Goal: Task Accomplishment & Management: Use online tool/utility

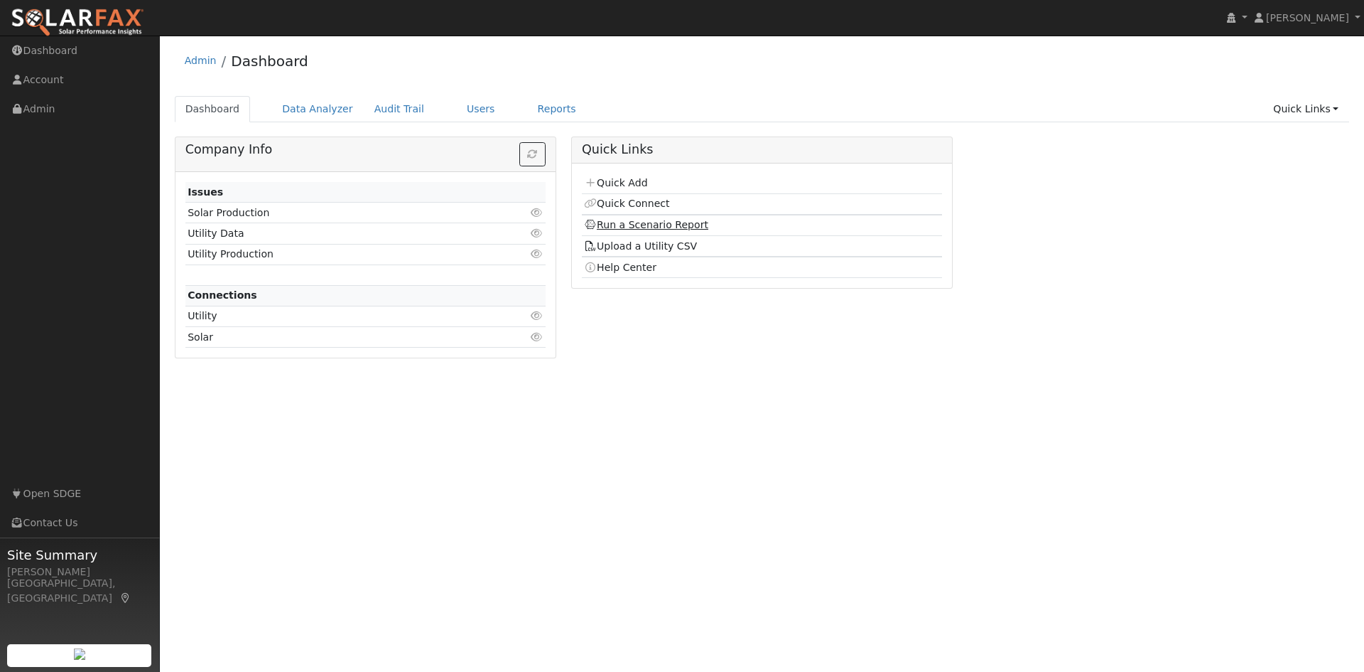
click at [667, 222] on link "Run a Scenario Report" at bounding box center [646, 224] width 124 height 11
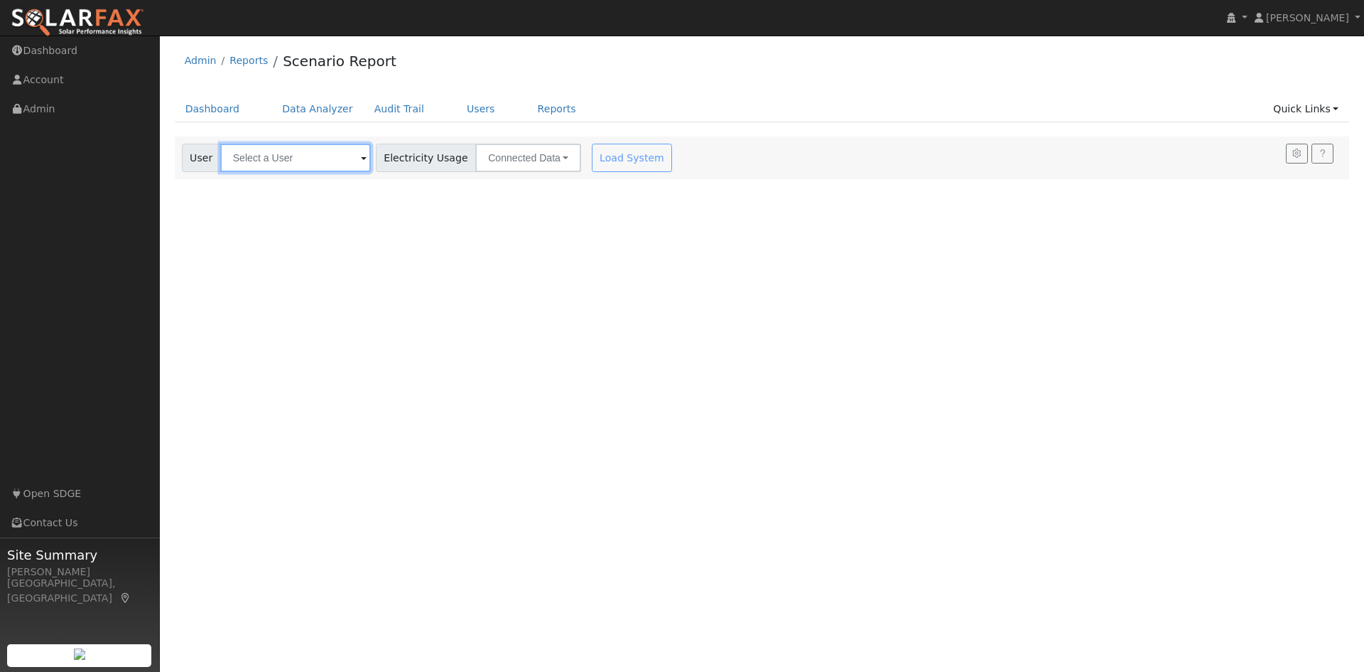
click at [293, 166] on input "text" at bounding box center [295, 158] width 151 height 28
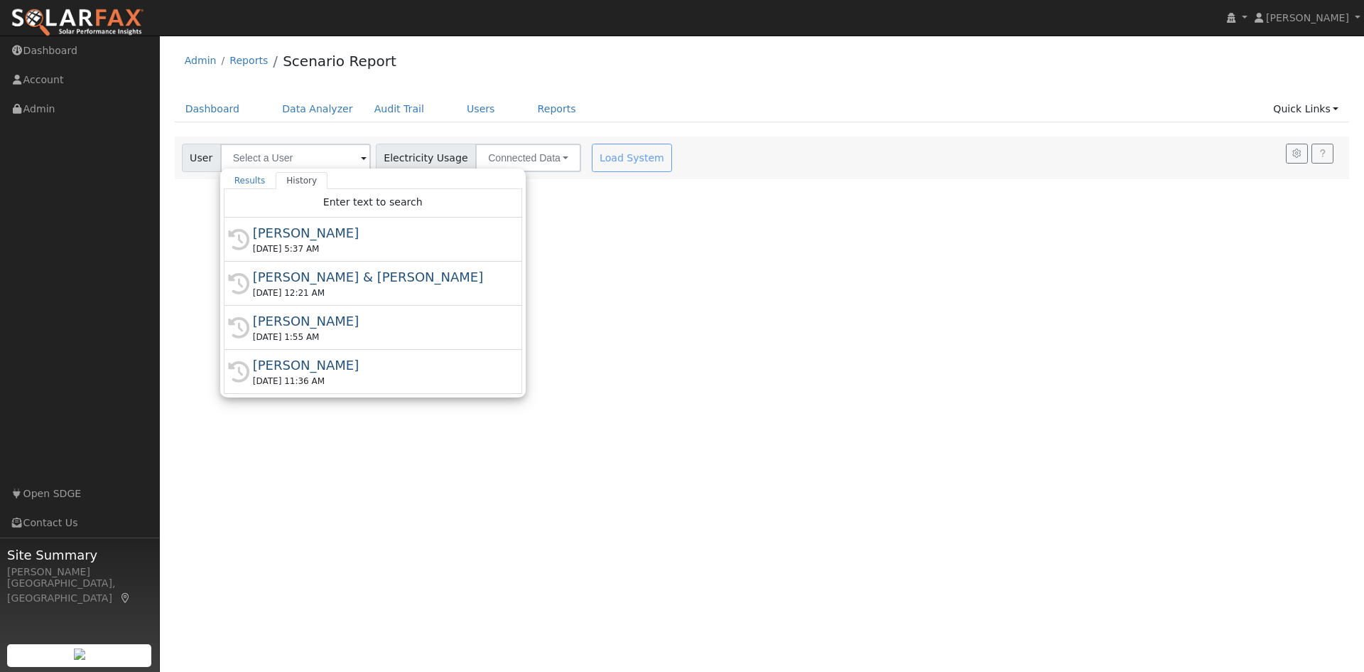
drag, startPoint x: 338, startPoint y: 247, endPoint x: 347, endPoint y: 244, distance: 9.5
click at [339, 247] on div "[DATE] 5:37 AM" at bounding box center [379, 248] width 253 height 13
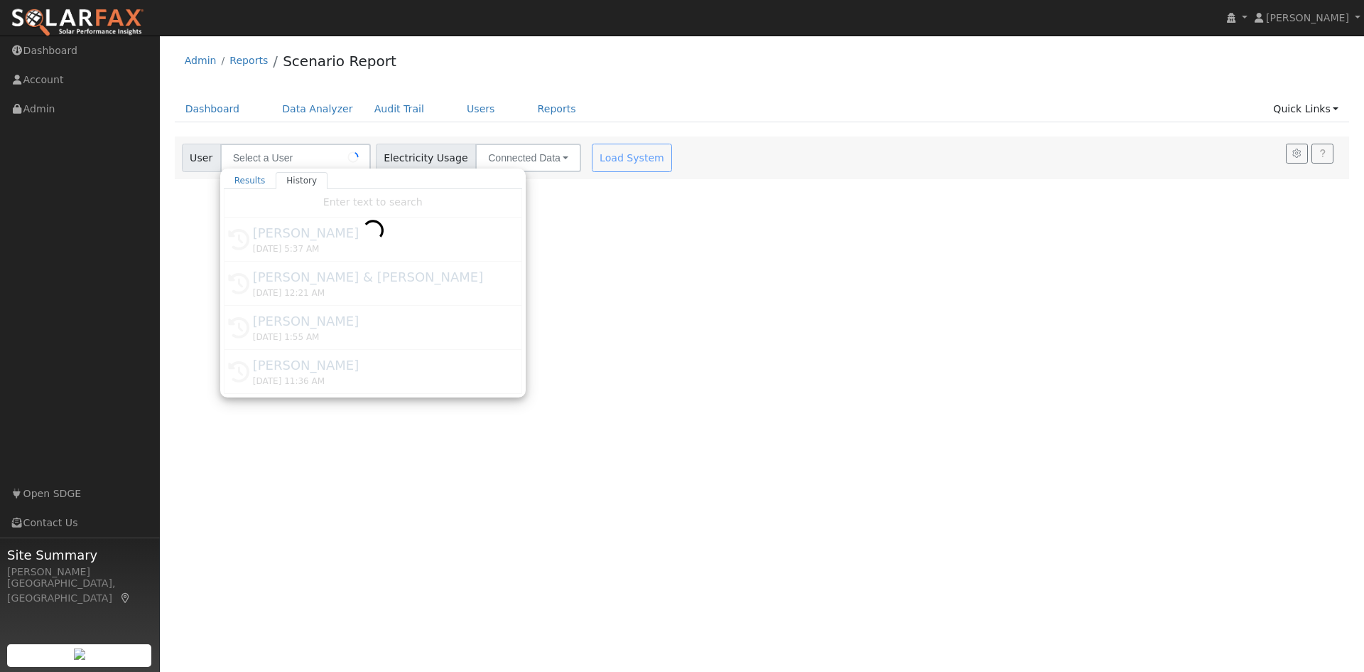
type input "[PERSON_NAME]"
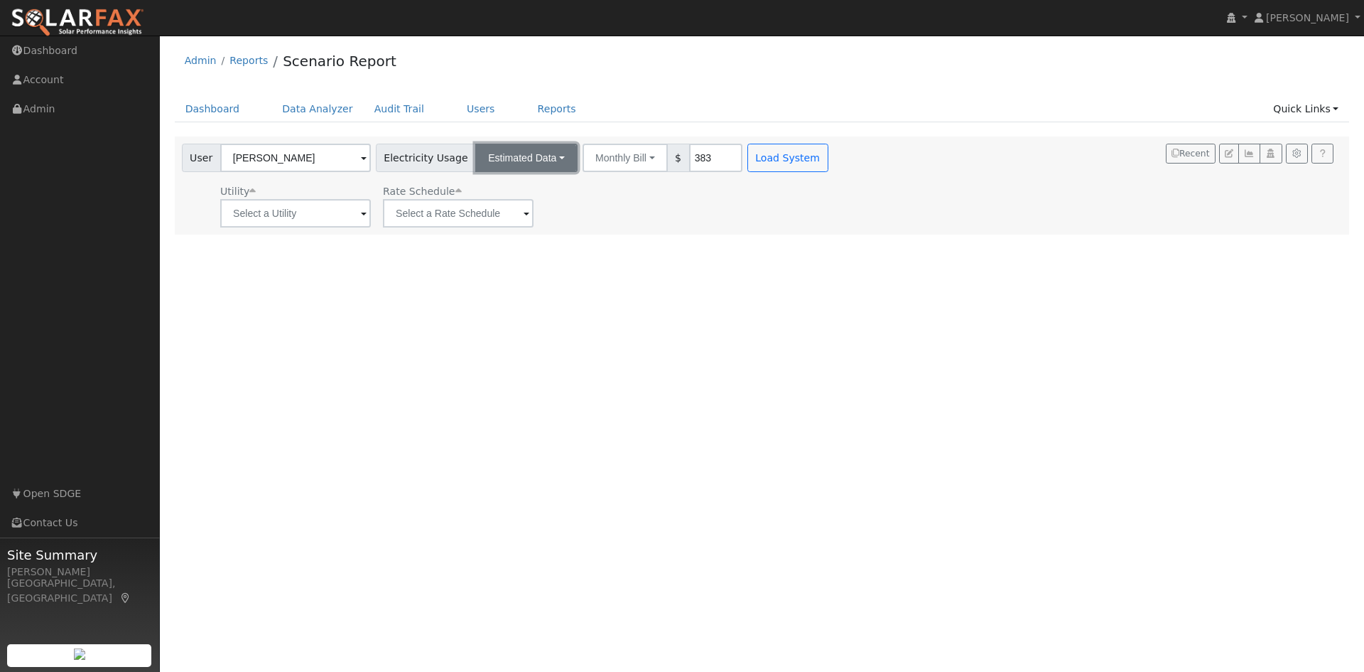
click at [524, 161] on button "Estimated Data" at bounding box center [526, 158] width 102 height 28
click at [627, 157] on button "Monthly Bill" at bounding box center [625, 158] width 85 height 28
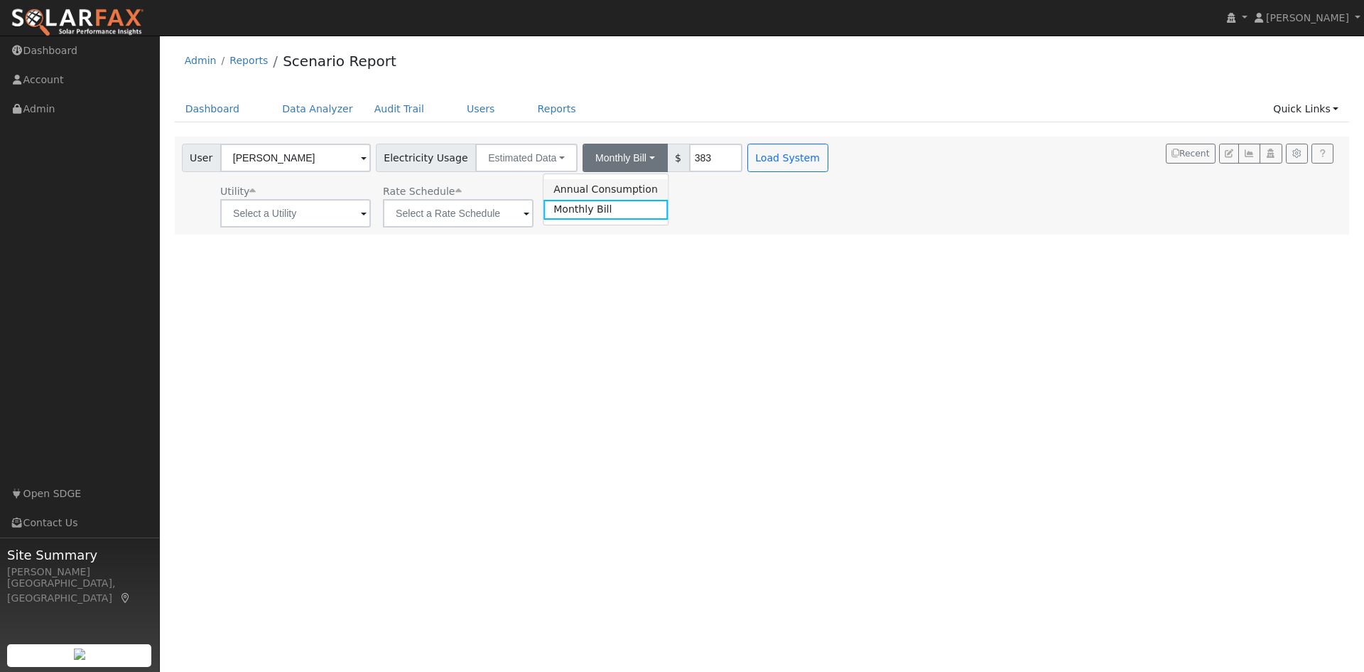
click at [593, 192] on link "Annual Consumption" at bounding box center [606, 189] width 124 height 20
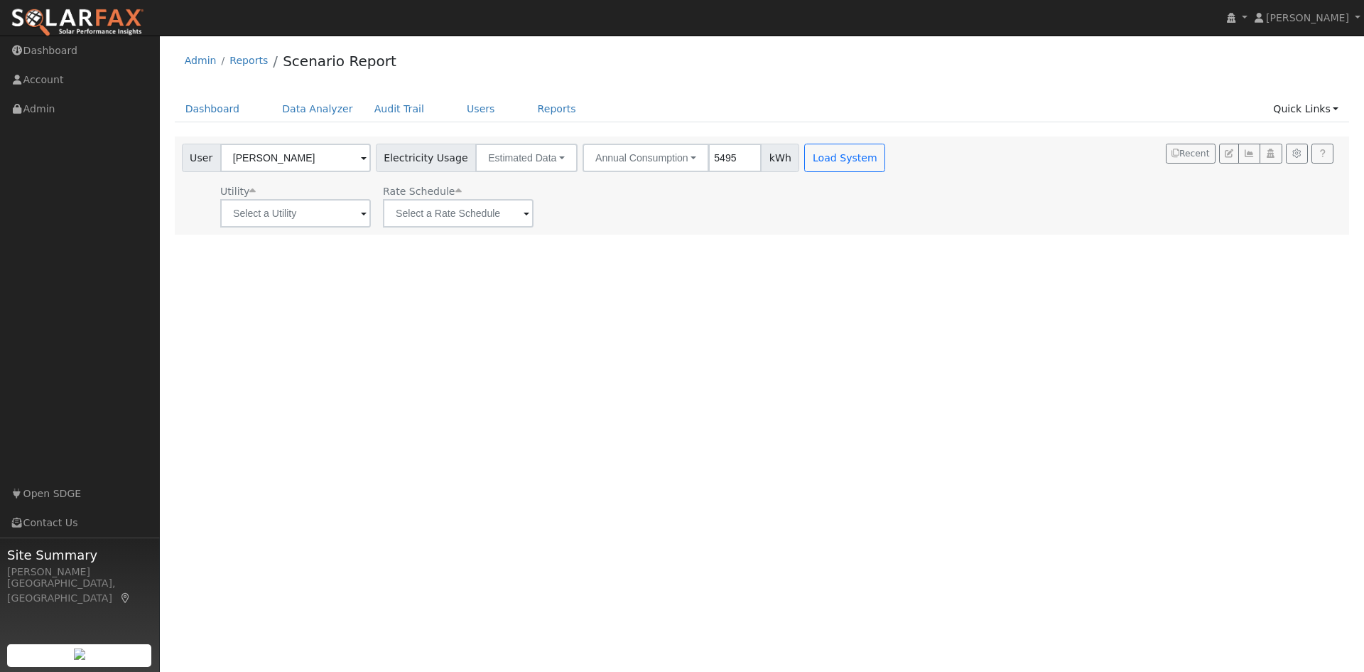
type input "5495"
click at [327, 220] on input "text" at bounding box center [295, 213] width 151 height 28
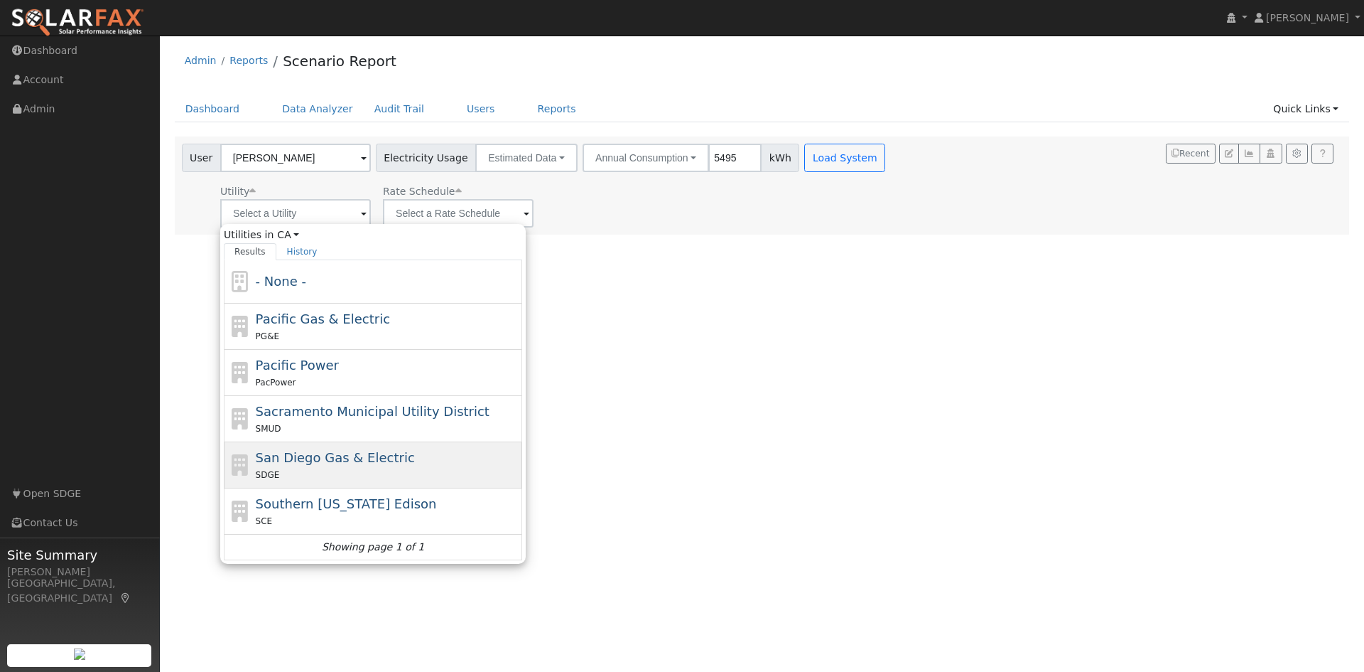
click at [362, 471] on div "SDGE" at bounding box center [388, 474] width 264 height 15
type input "San Diego Gas & Electric"
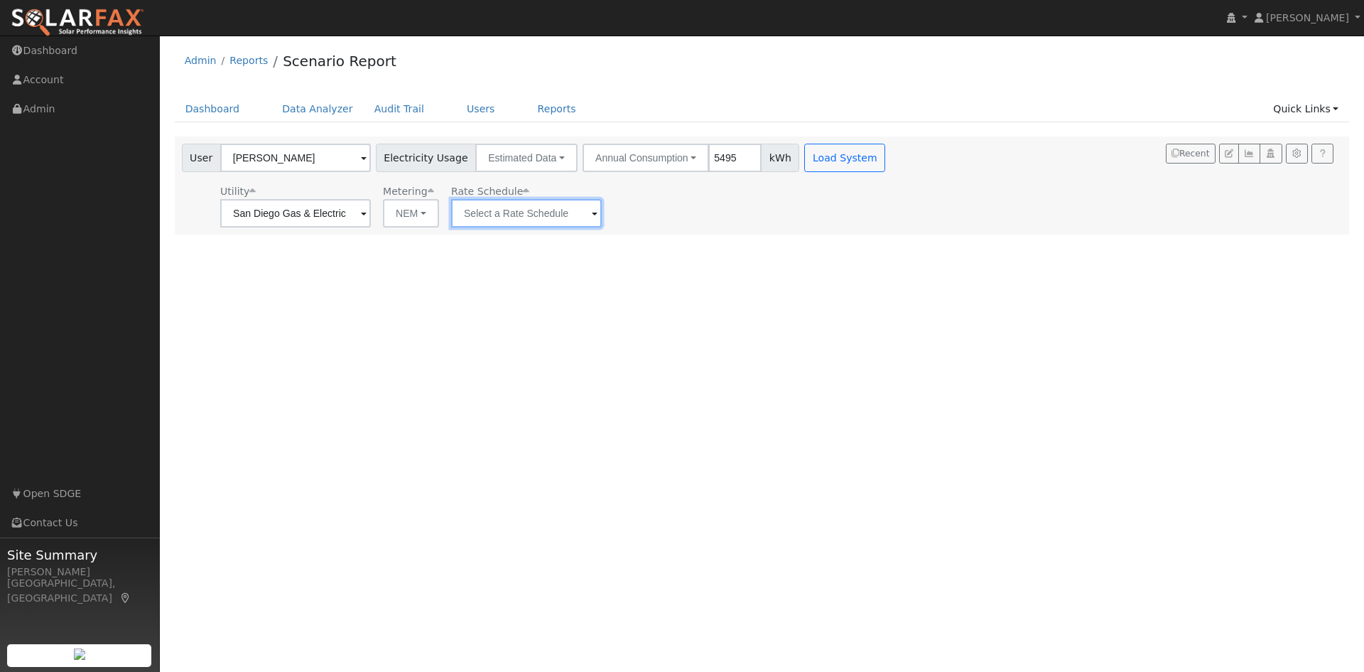
click at [371, 215] on input "text" at bounding box center [295, 213] width 151 height 28
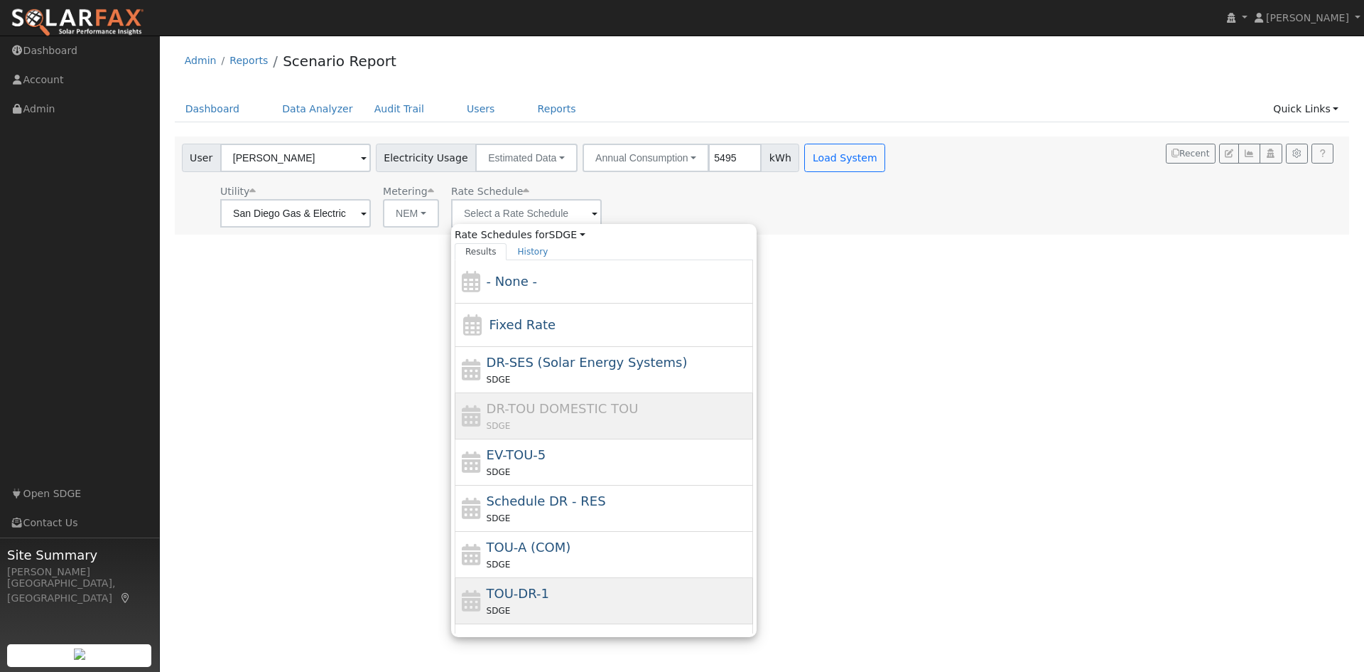
click at [572, 608] on div "SDGE" at bounding box center [619, 610] width 264 height 15
type input "TOU-DR-1"
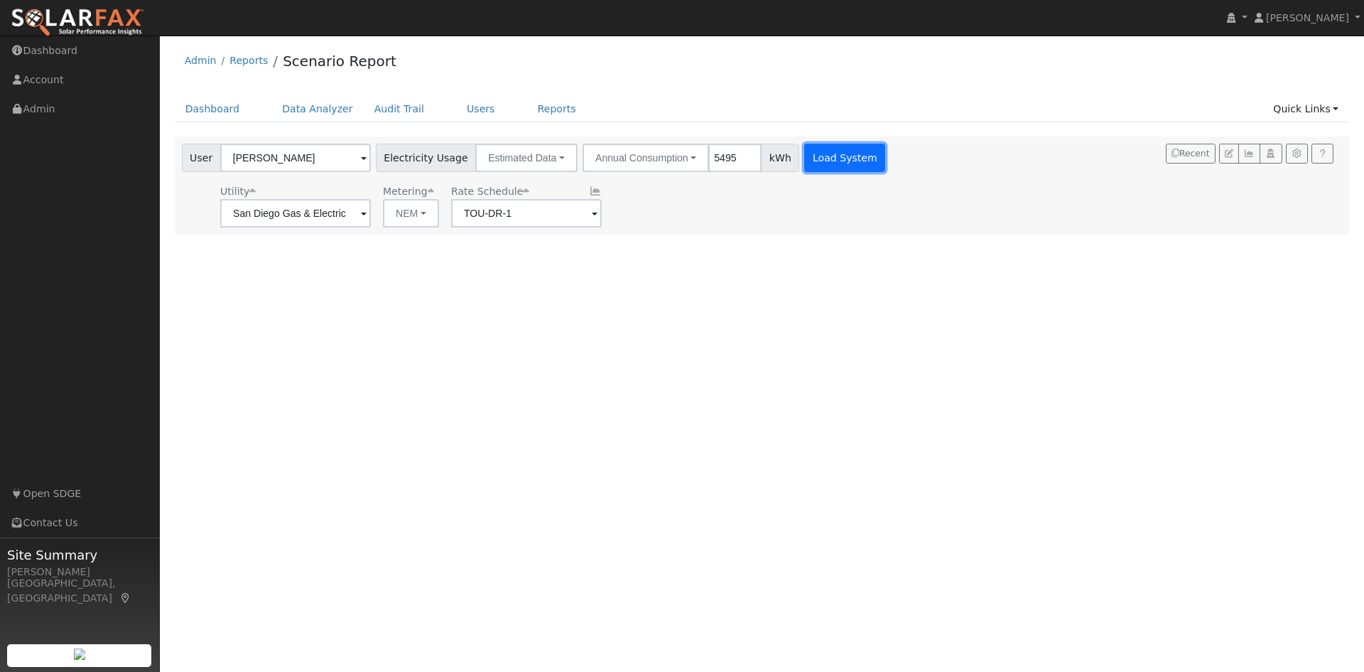
click at [816, 153] on button "Load System" at bounding box center [844, 158] width 81 height 28
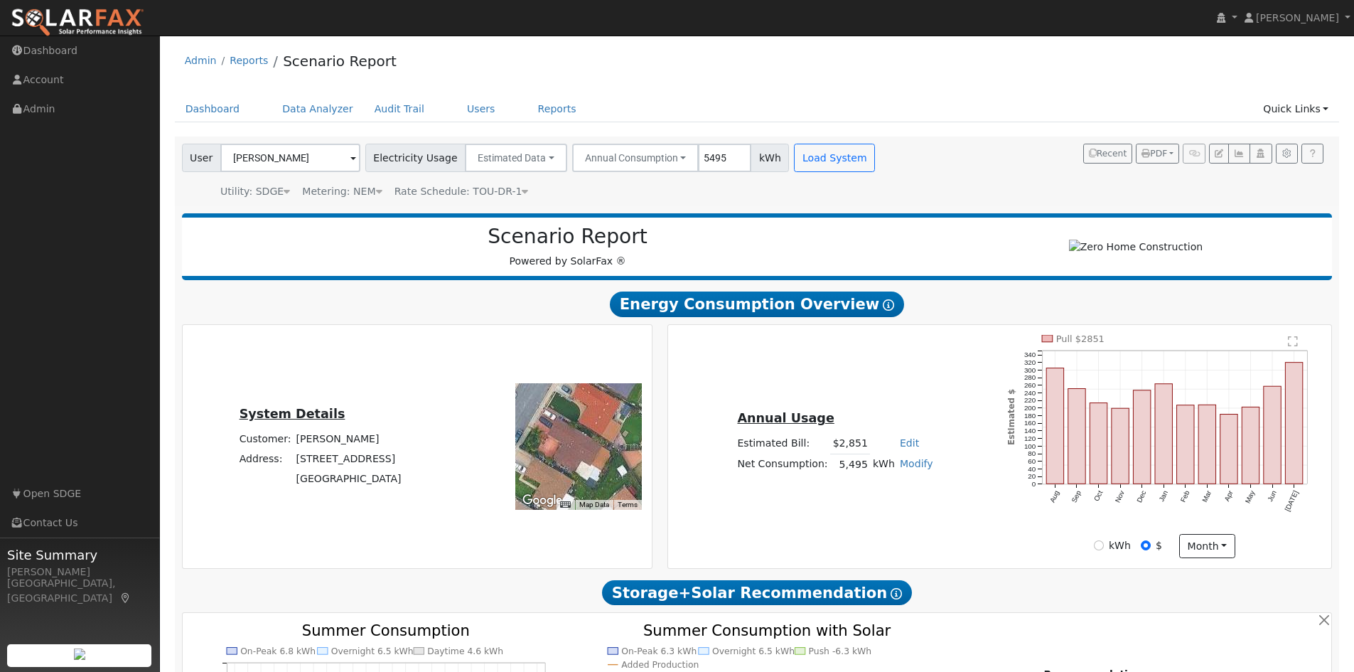
click at [908, 469] on link "Modify" at bounding box center [916, 463] width 33 height 11
click at [868, 527] on link "Add Electric Vehicle" at bounding box center [862, 518] width 119 height 20
type input "166"
click at [923, 505] on button "Save" at bounding box center [925, 502] width 41 height 24
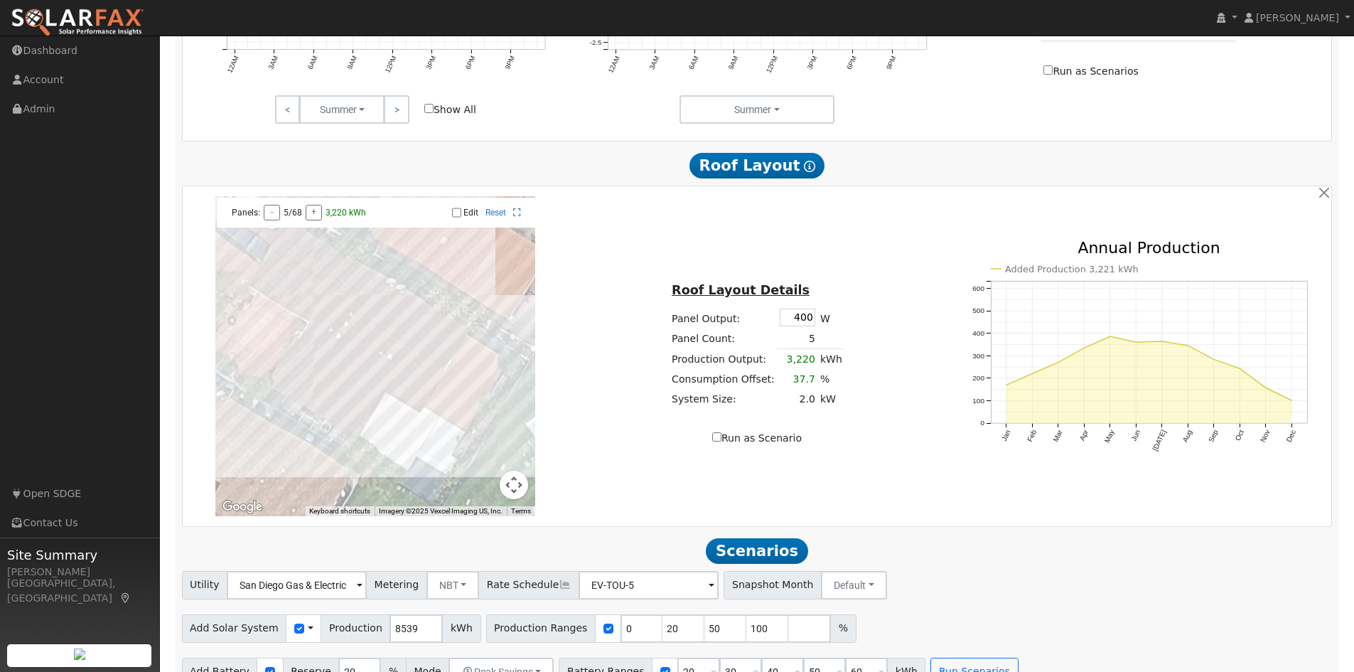
scroll to position [794, 0]
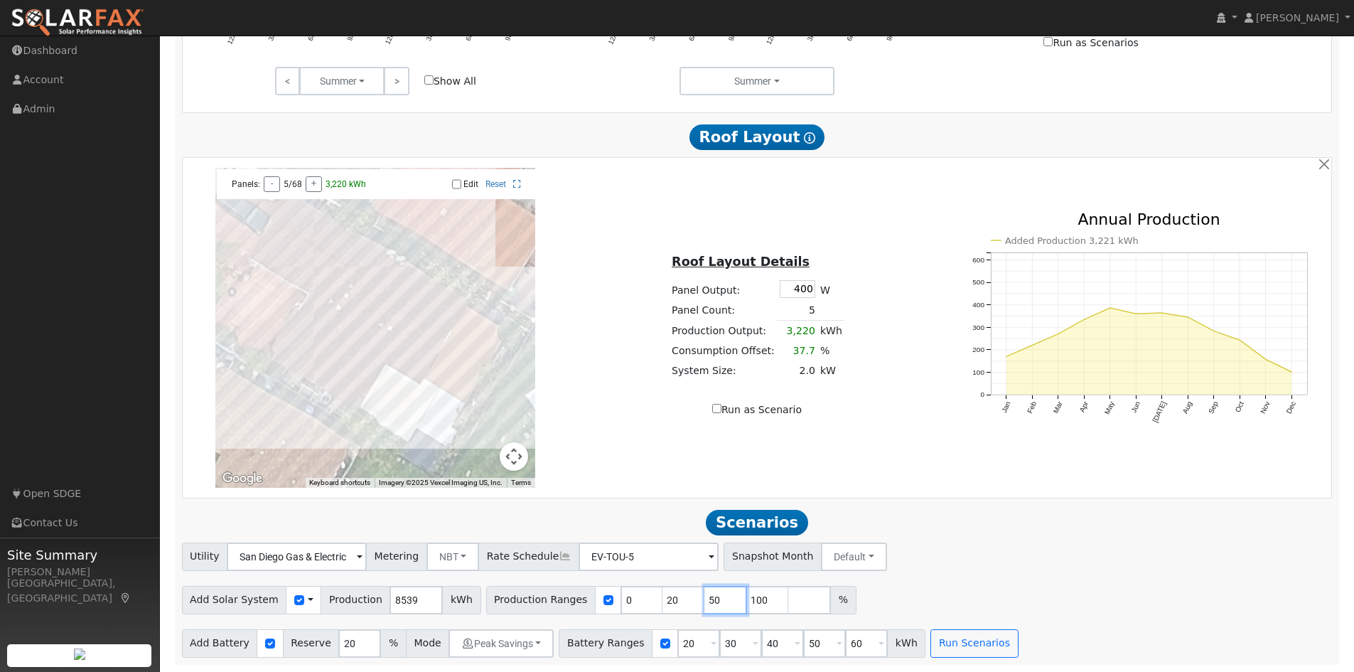
drag, startPoint x: 694, startPoint y: 600, endPoint x: 677, endPoint y: 603, distance: 17.4
click at [704, 603] on input "50" at bounding box center [725, 600] width 43 height 28
type input "100"
type input "1"
drag, startPoint x: 653, startPoint y: 592, endPoint x: 637, endPoint y: 594, distance: 15.8
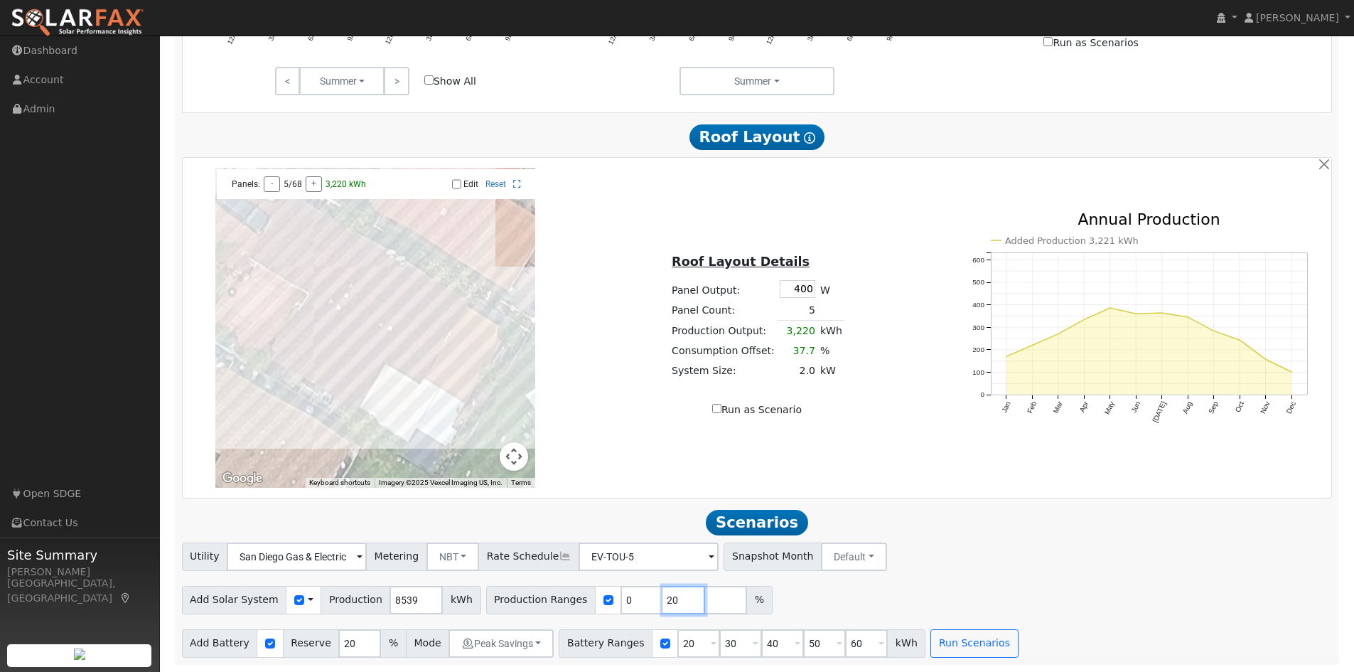
click at [662, 594] on input "20" at bounding box center [683, 600] width 43 height 28
drag, startPoint x: 618, startPoint y: 595, endPoint x: 591, endPoint y: 593, distance: 27.2
click at [591, 593] on div "Production Ranges 0 %" at bounding box center [608, 600] width 244 height 28
type input "80"
type input "100"
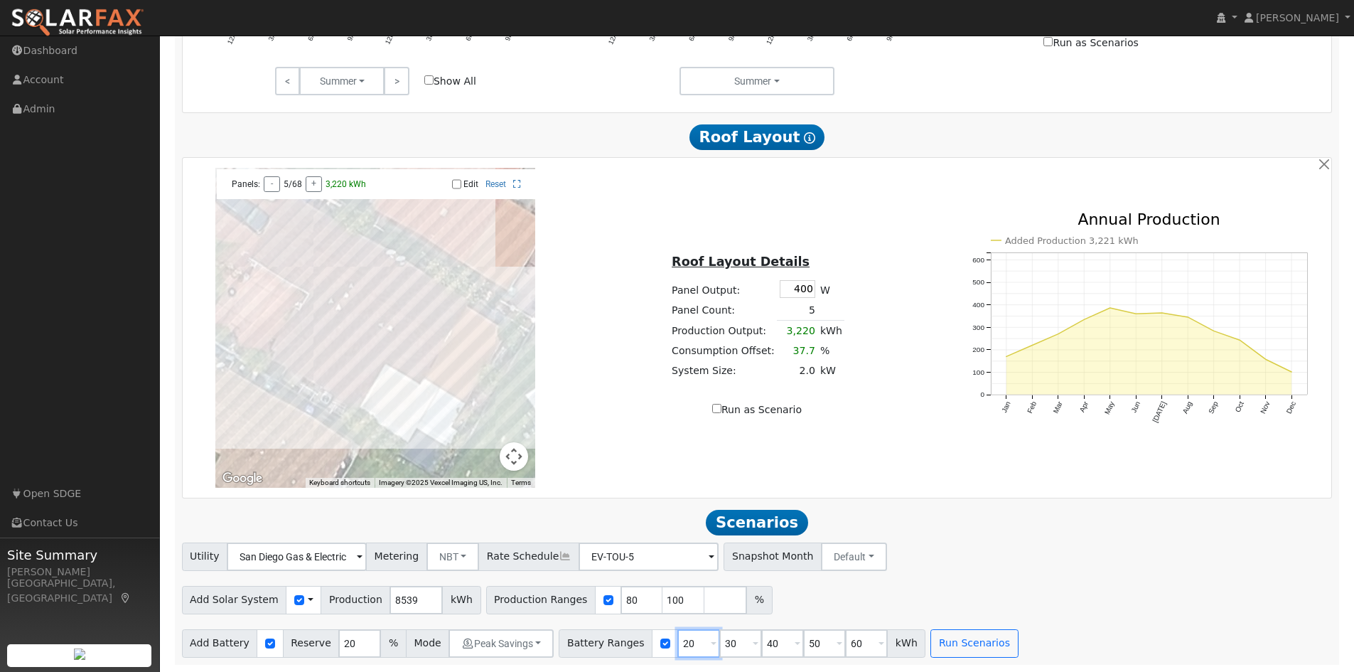
drag, startPoint x: 669, startPoint y: 641, endPoint x: 656, endPoint y: 642, distance: 13.5
click at [677, 642] on input "20" at bounding box center [698, 643] width 43 height 28
type input "10"
type input "15"
type input "20"
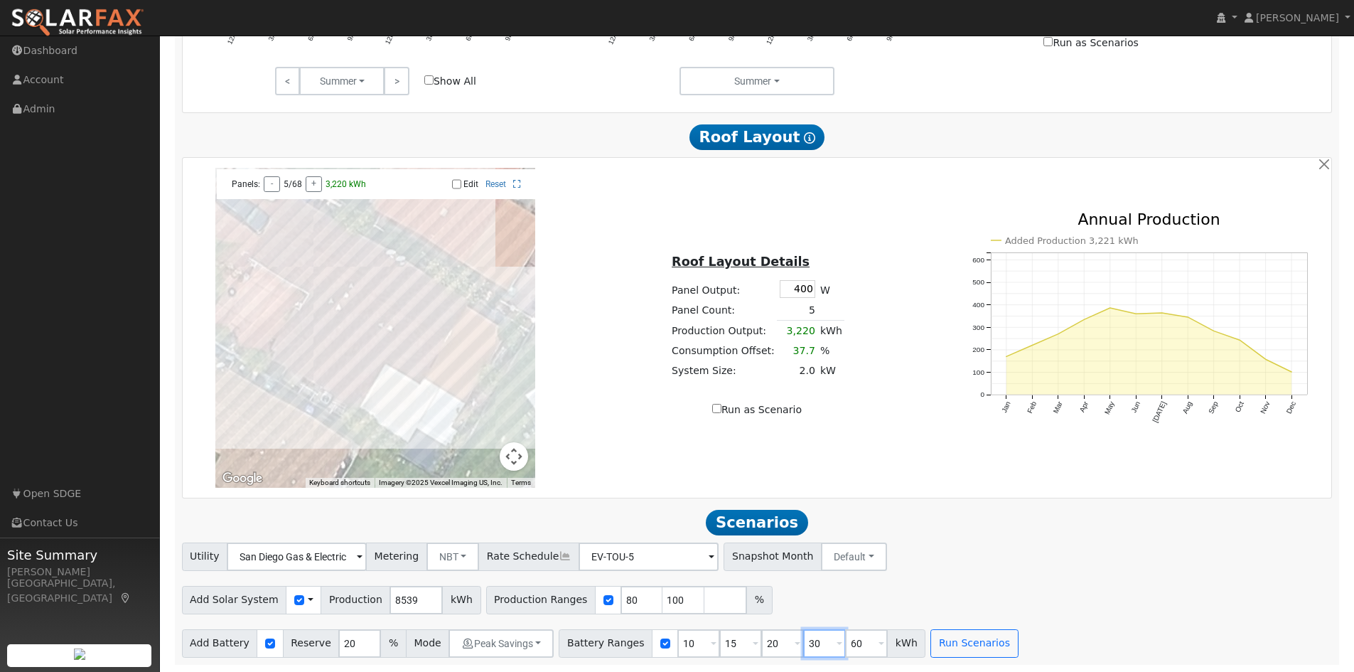
type input "30"
drag, startPoint x: 841, startPoint y: 643, endPoint x: 809, endPoint y: 643, distance: 31.3
click at [809, 643] on div "Battery Ranges 10 Overrides Reserve % Mode None None Self Consumption Peak Savi…" at bounding box center [742, 643] width 367 height 28
click at [489, 645] on button "Peak Savings" at bounding box center [500, 643] width 105 height 28
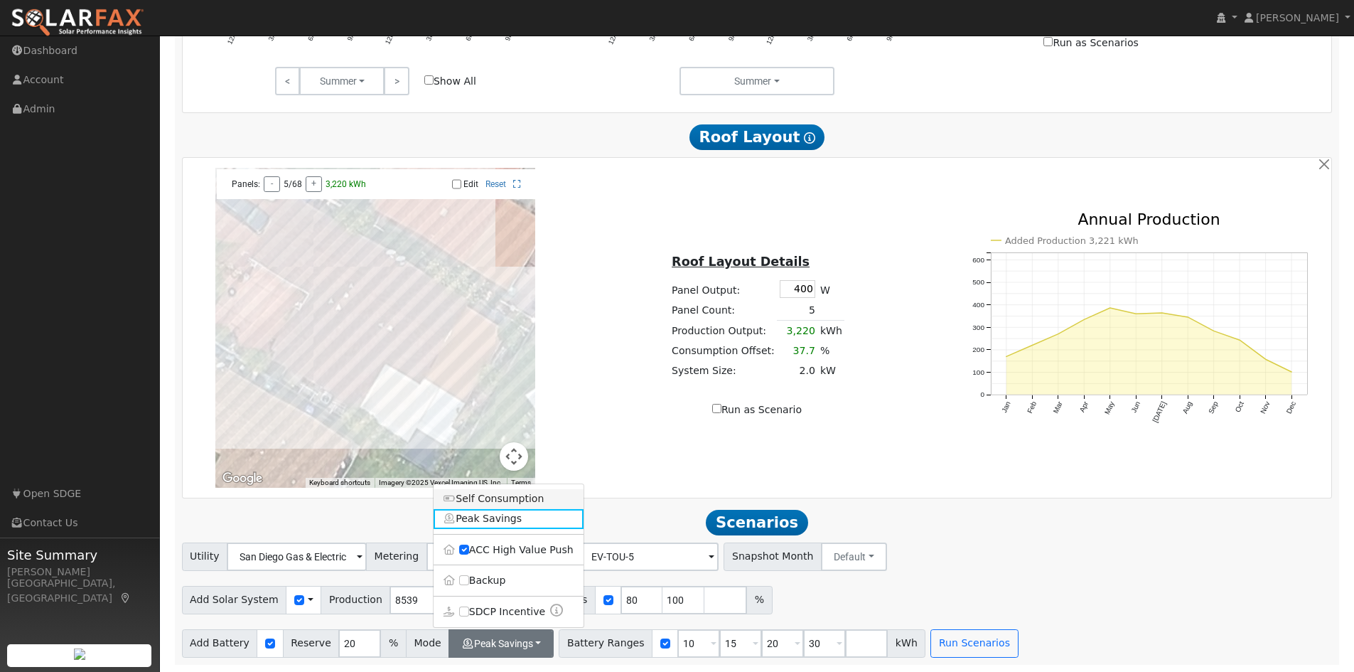
click at [488, 498] on link "Self Consumption" at bounding box center [508, 499] width 150 height 20
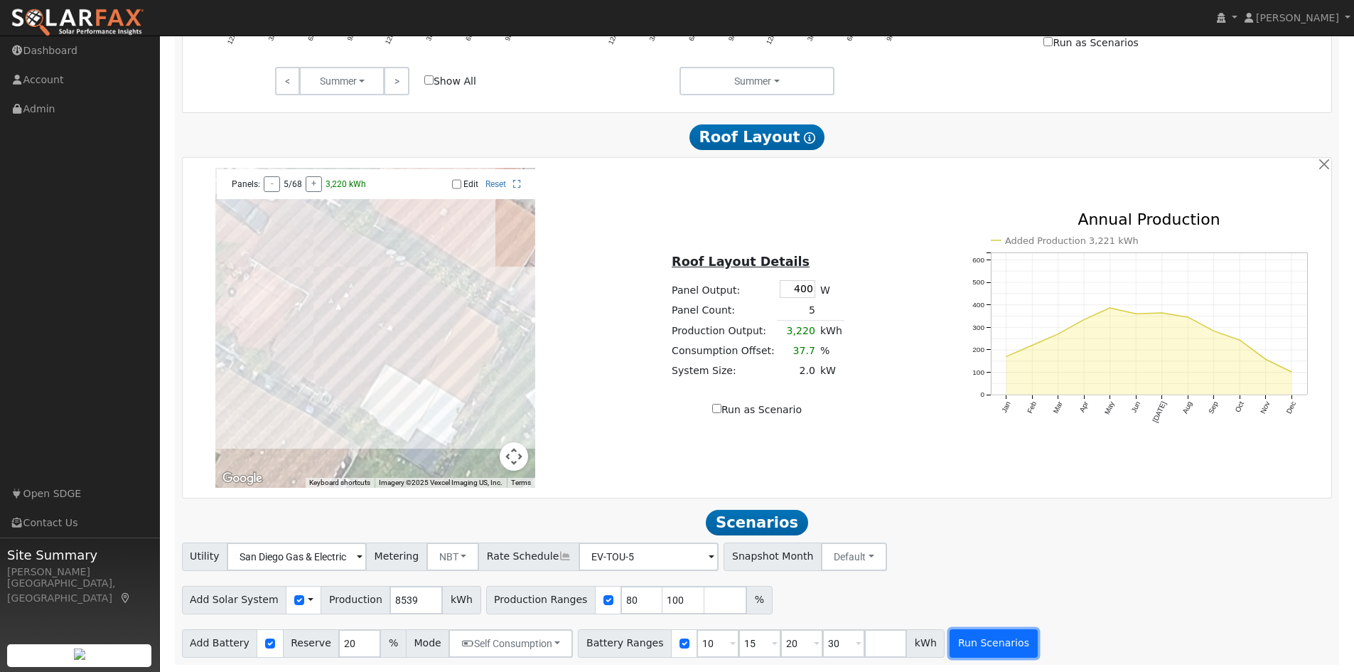
click at [966, 641] on button "Run Scenarios" at bounding box center [992, 643] width 87 height 28
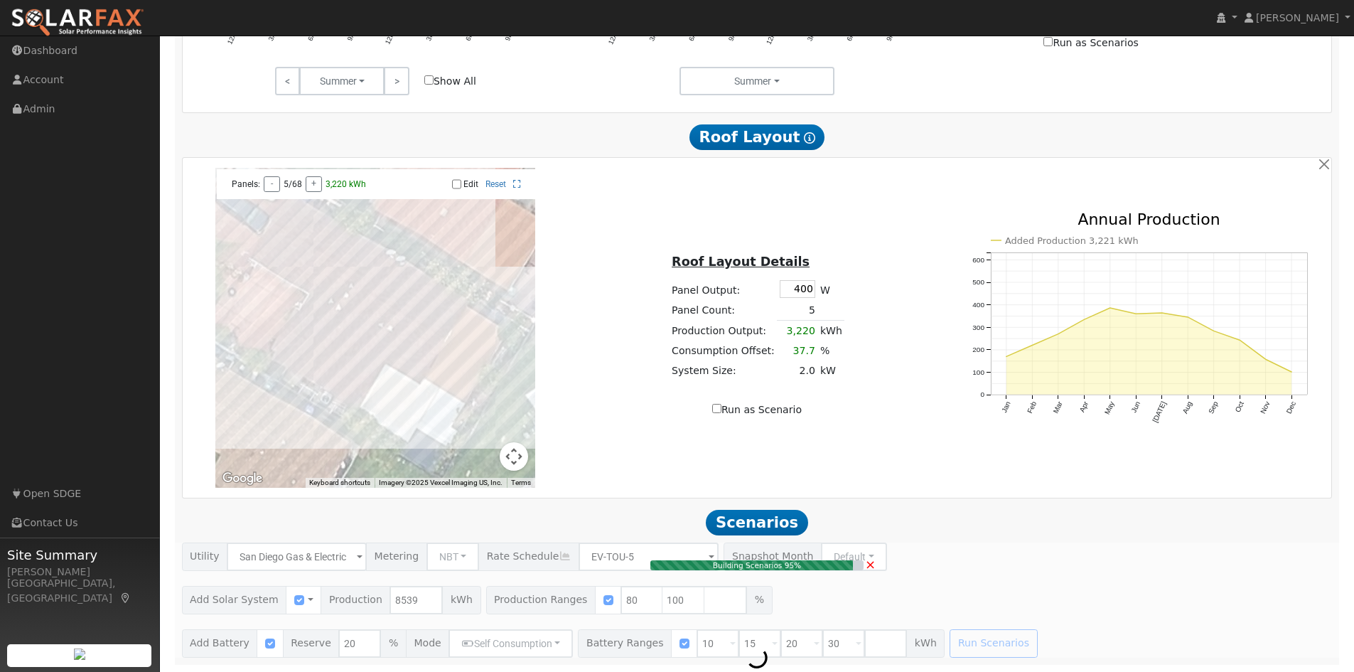
type input "5.7"
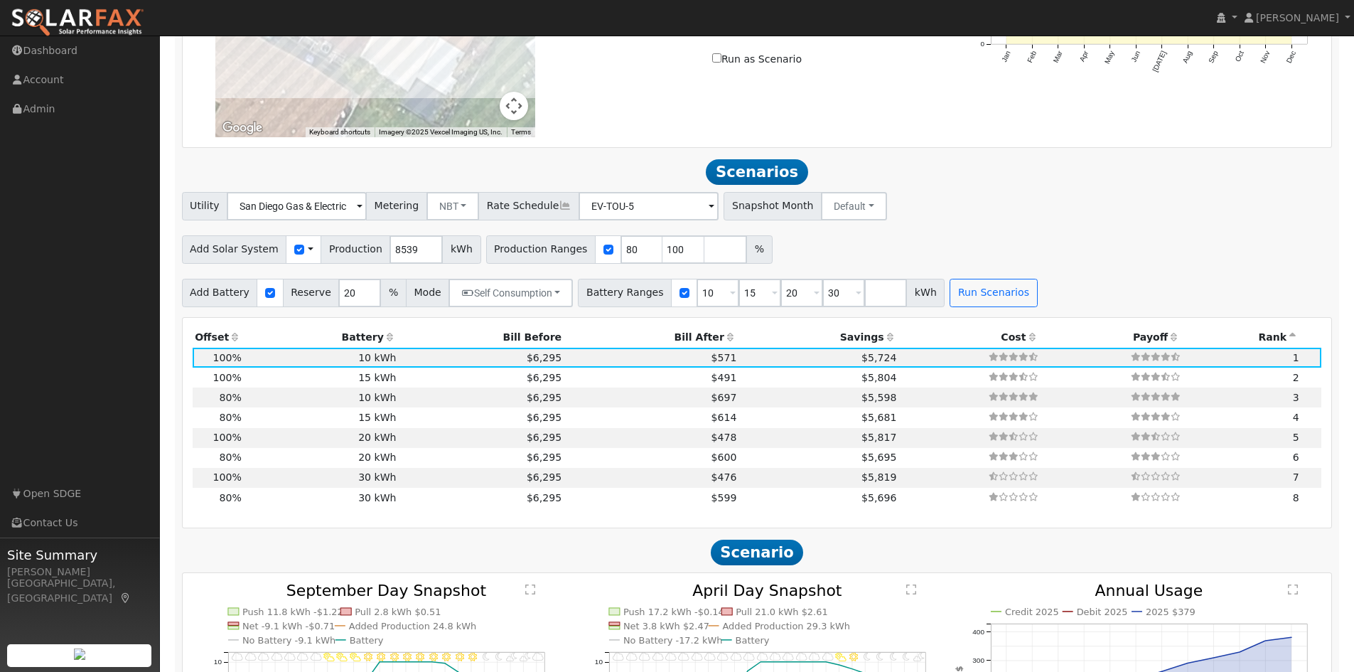
scroll to position [1137, 0]
drag, startPoint x: 620, startPoint y: 257, endPoint x: 595, endPoint y: 254, distance: 25.0
click at [620, 254] on input "87" at bounding box center [641, 250] width 43 height 28
drag, startPoint x: 608, startPoint y: 254, endPoint x: 590, endPoint y: 254, distance: 18.5
click at [590, 254] on div "Production Ranges 87 100 %" at bounding box center [629, 250] width 286 height 28
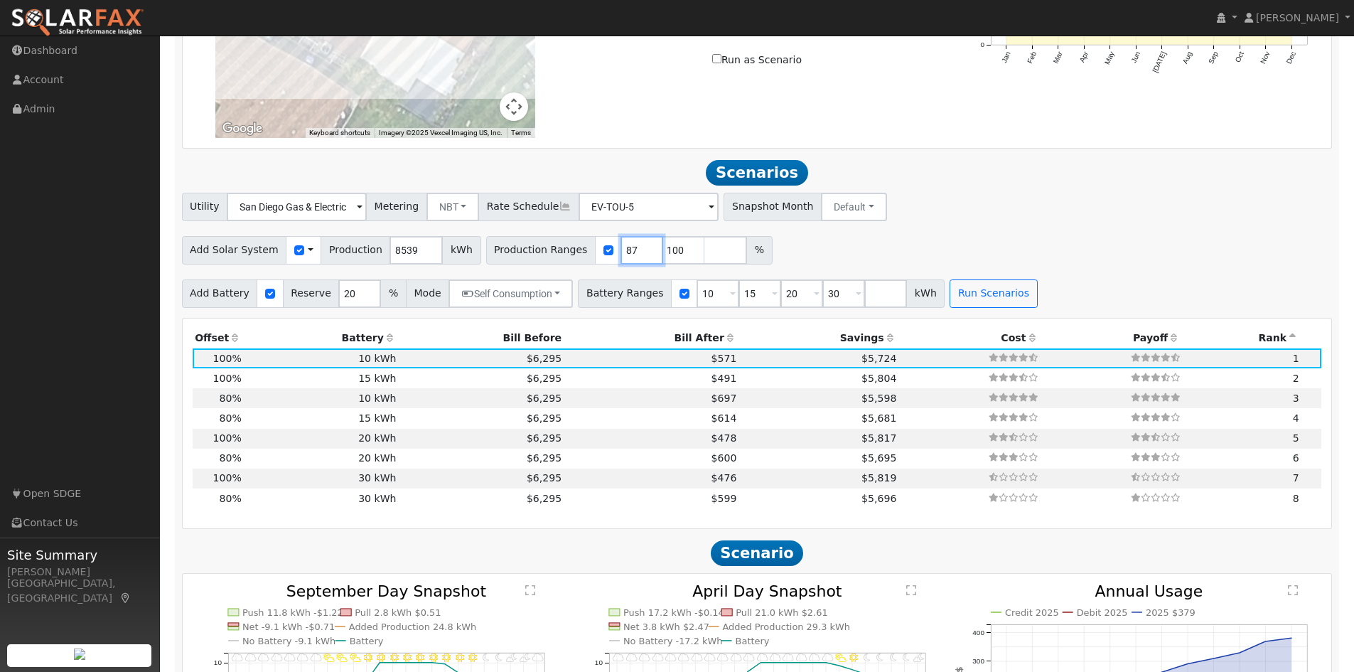
type input "100"
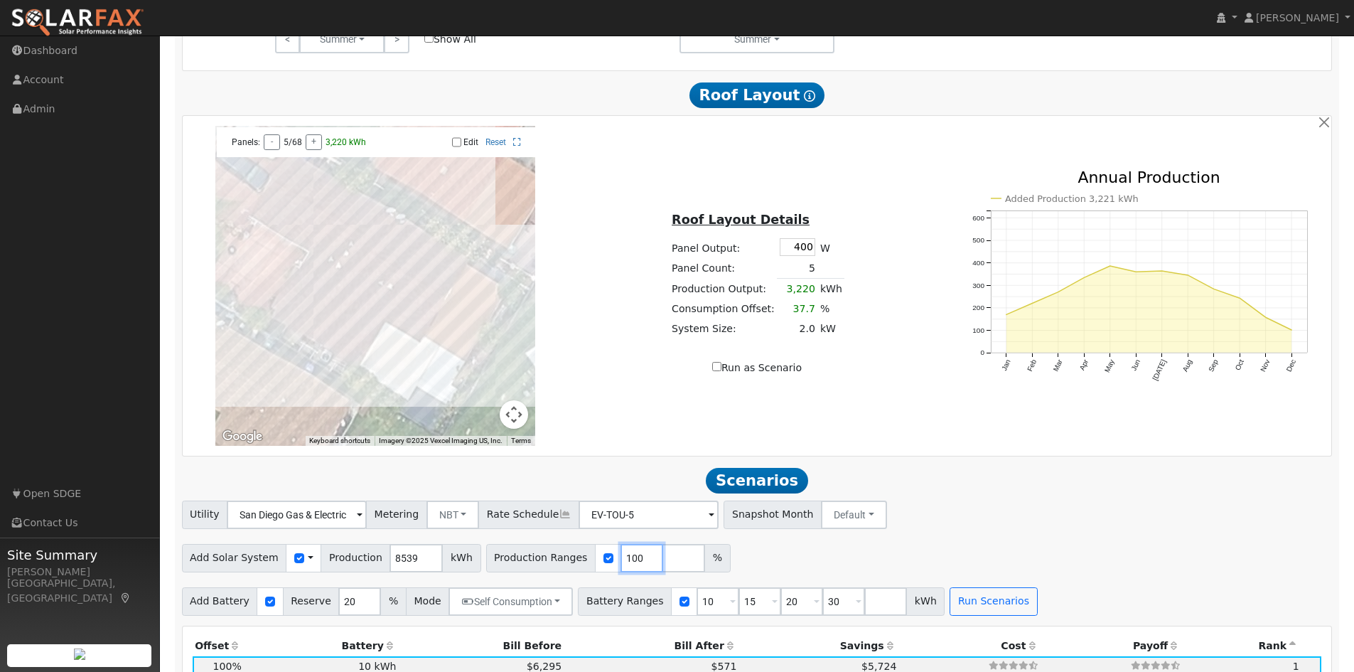
scroll to position [995, 0]
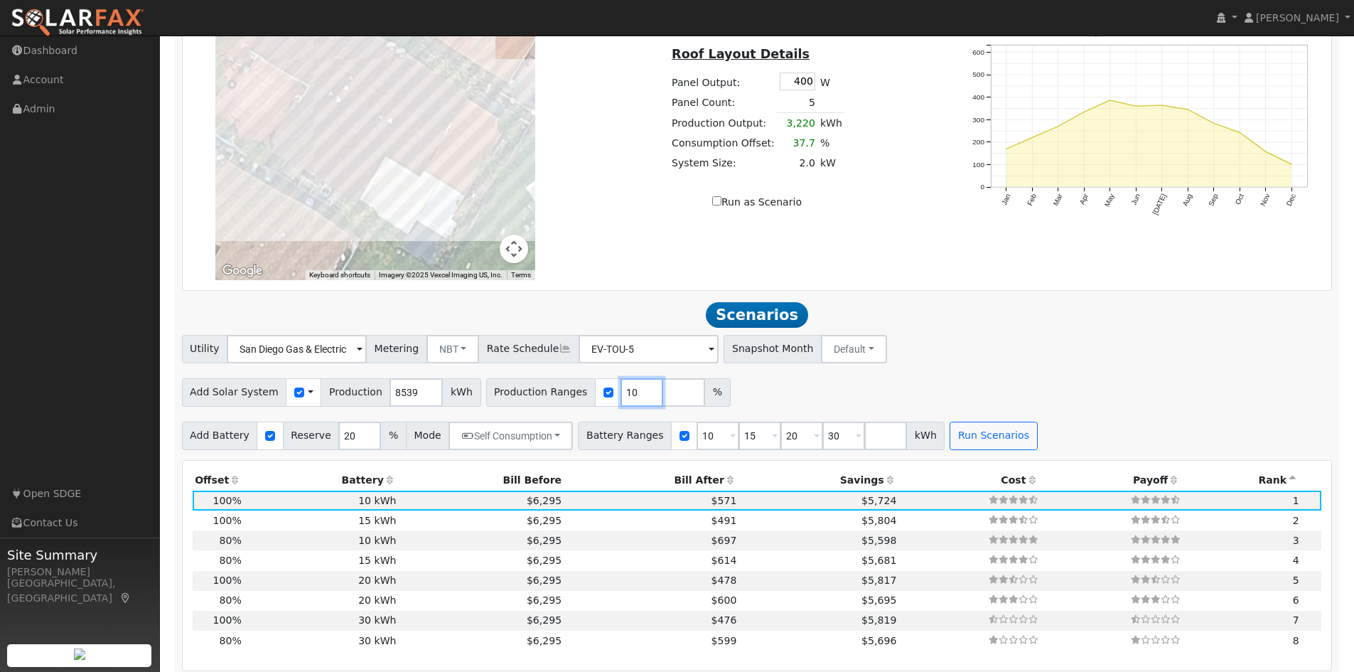
type input "1"
click at [603, 397] on input "checkbox" at bounding box center [608, 392] width 10 height 10
checkbox input "false"
drag, startPoint x: 405, startPoint y: 398, endPoint x: 368, endPoint y: 398, distance: 37.0
click at [368, 398] on div "Add Solar System Use CSV Data Production 8539 kWh" at bounding box center [331, 392] width 299 height 28
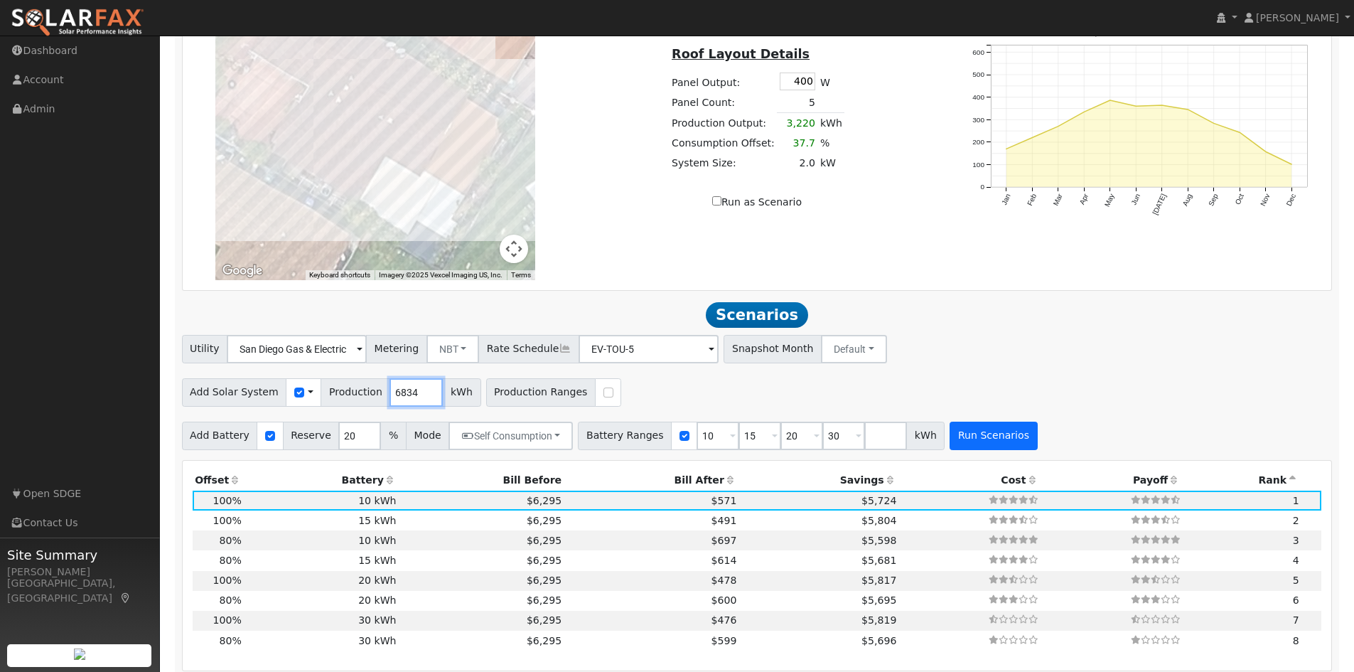
type input "6834"
click at [973, 443] on button "Run Scenarios" at bounding box center [992, 435] width 87 height 28
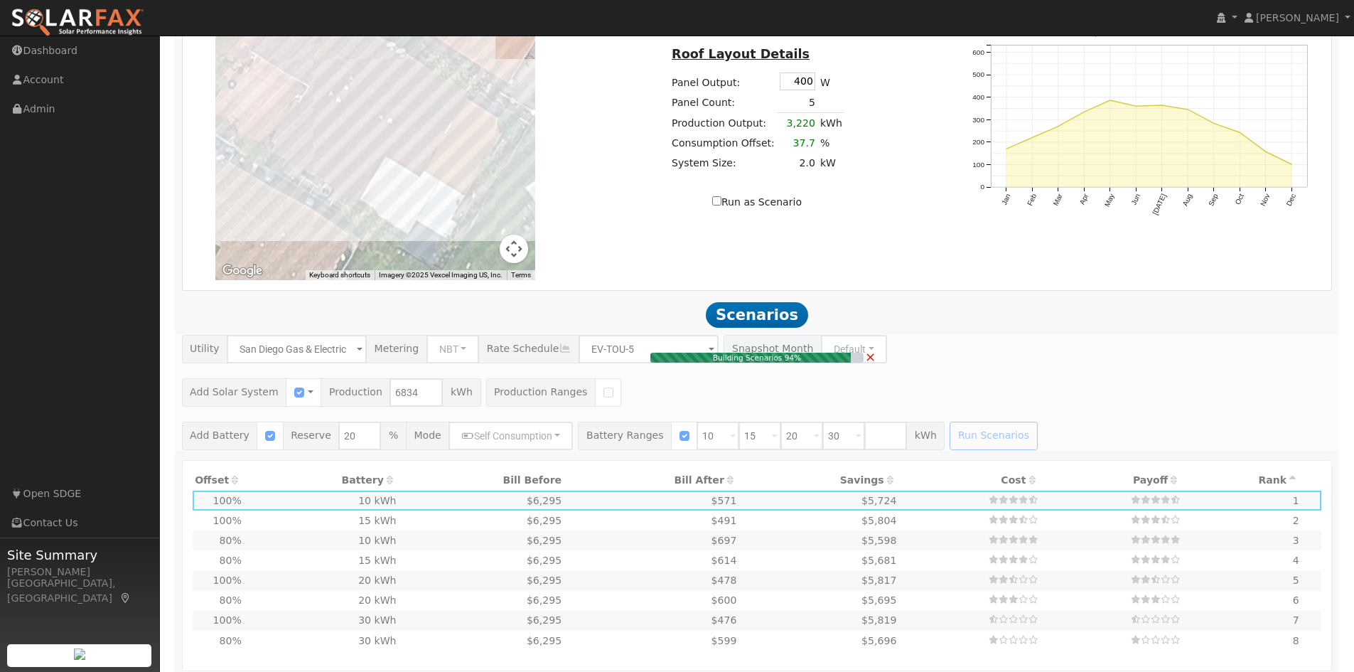
type input "4.6"
type input "$15,946"
type input "$18,000"
type input "$10,184"
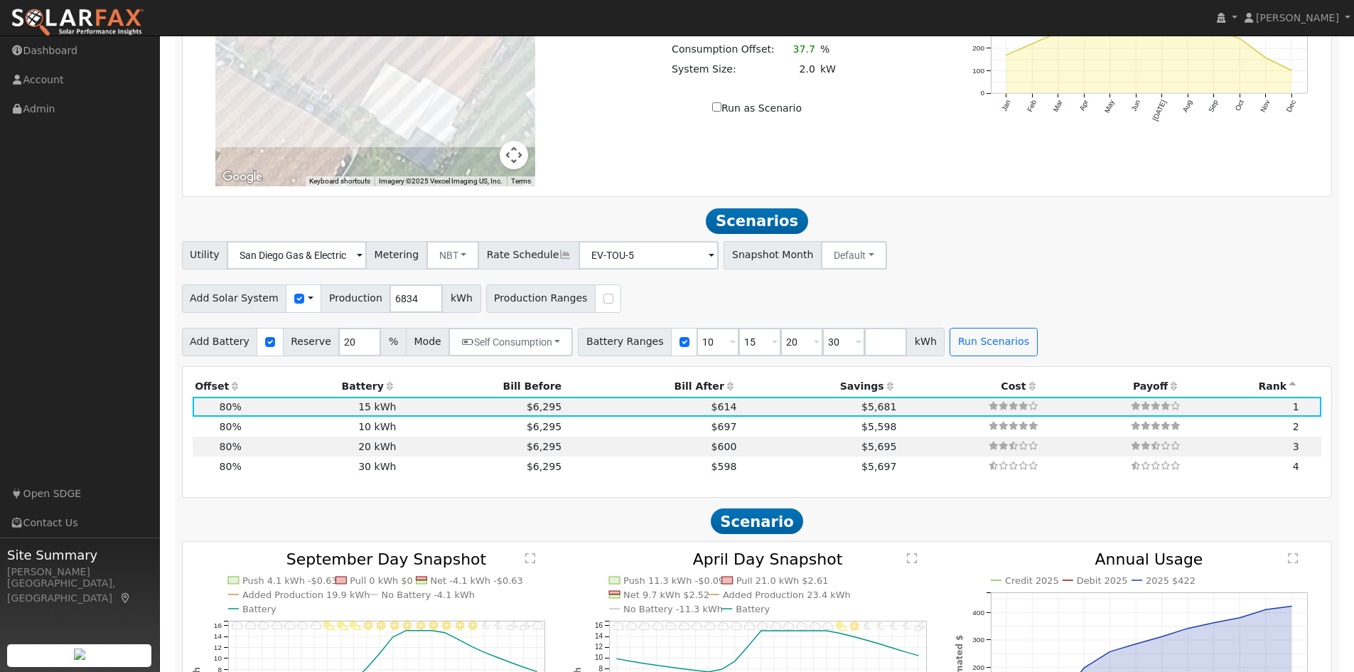
scroll to position [1260, 0]
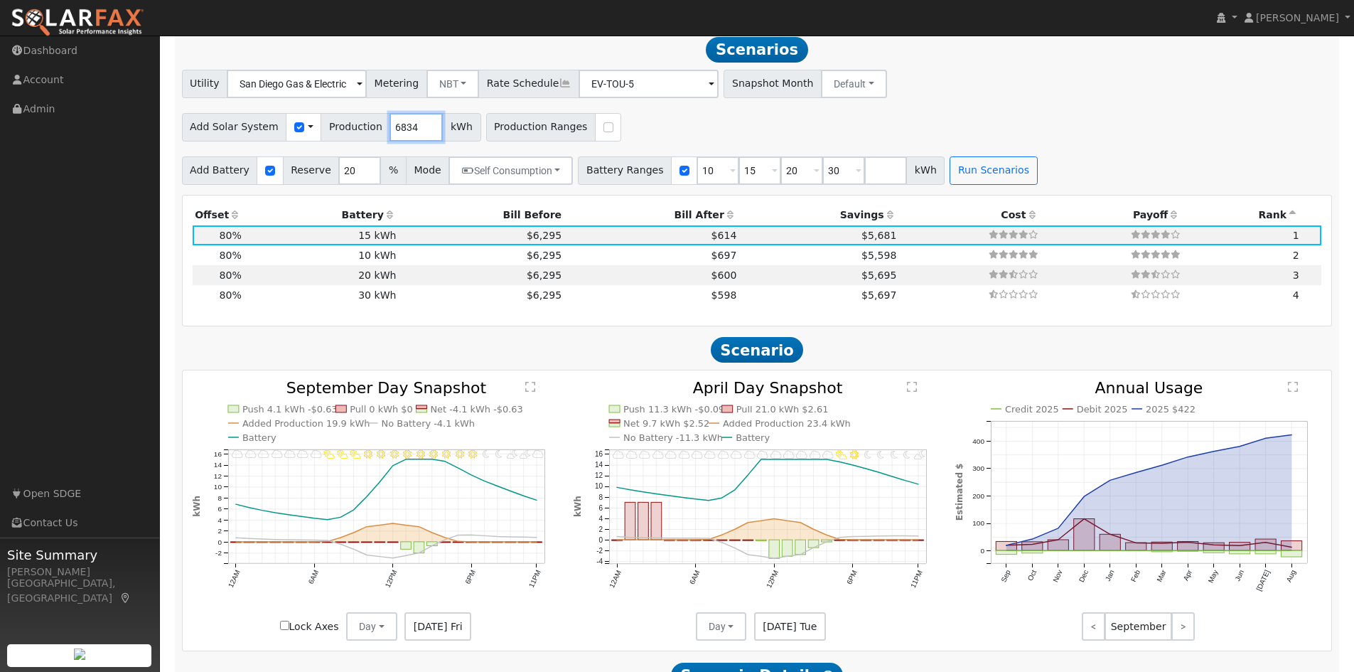
drag, startPoint x: 406, startPoint y: 131, endPoint x: 371, endPoint y: 131, distance: 35.5
click at [371, 131] on div "Add Solar System Use CSV Data Production 6834 kWh" at bounding box center [331, 127] width 299 height 28
type input "7214"
click at [955, 173] on button "Run Scenarios" at bounding box center [992, 170] width 87 height 28
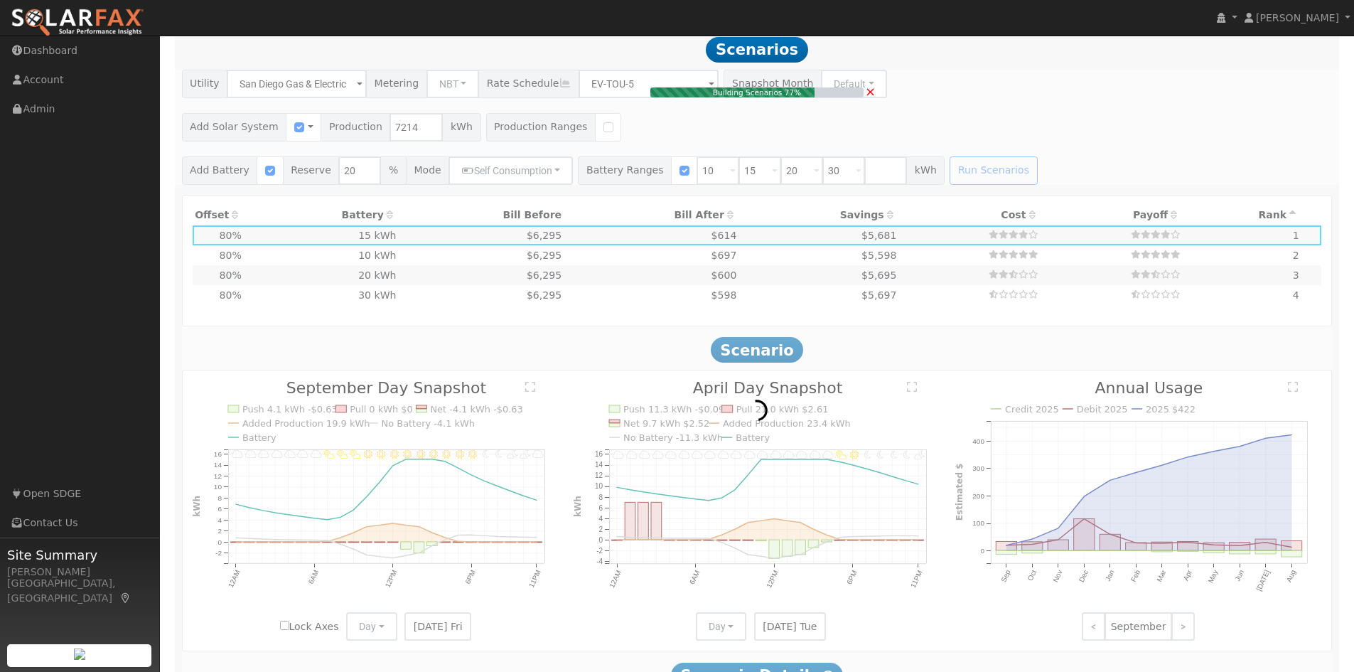
type input "4.8"
type input "$16,833"
type input "$10,450"
